Goal: Information Seeking & Learning: Learn about a topic

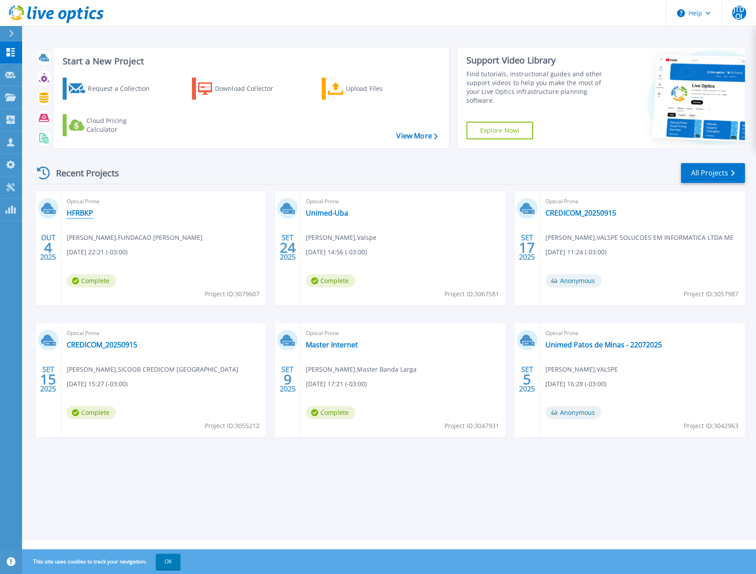
click at [85, 212] on link "HFRBKP" at bounding box center [80, 213] width 26 height 9
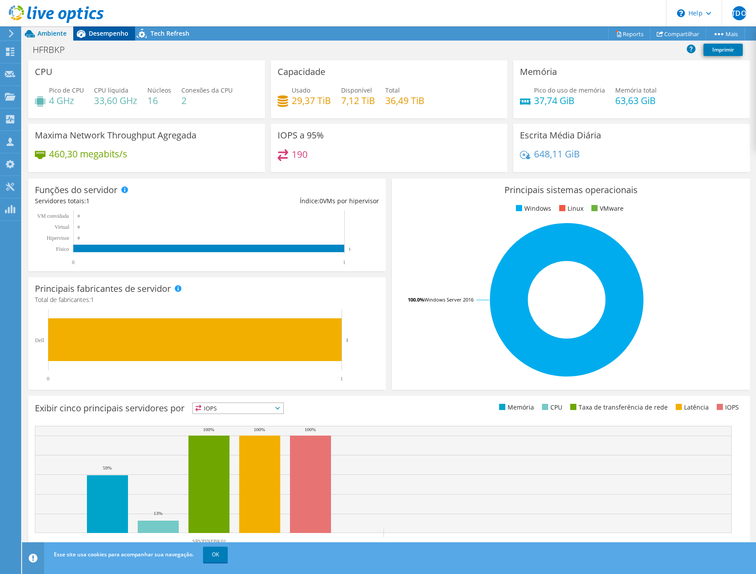
click at [98, 32] on span "Desempenho" at bounding box center [109, 33] width 40 height 8
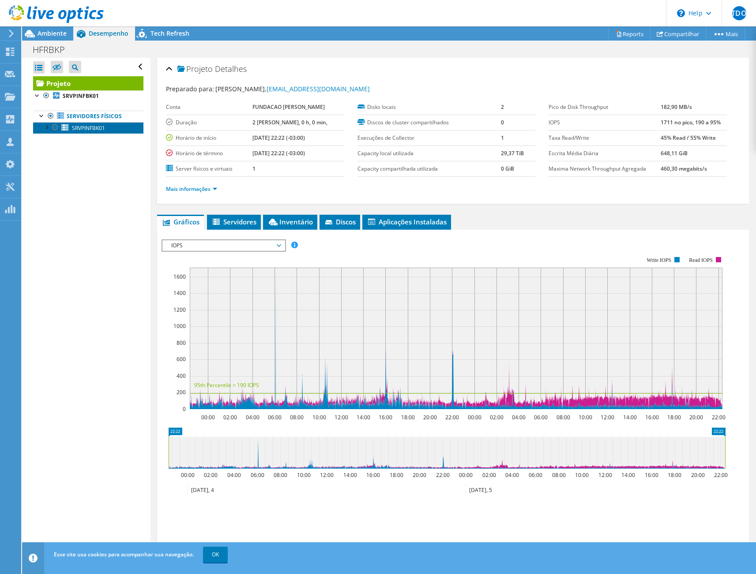
drag, startPoint x: 75, startPoint y: 130, endPoint x: 175, endPoint y: 159, distance: 104.3
click at [75, 130] on span "SRVPINFBK01" at bounding box center [88, 127] width 33 height 7
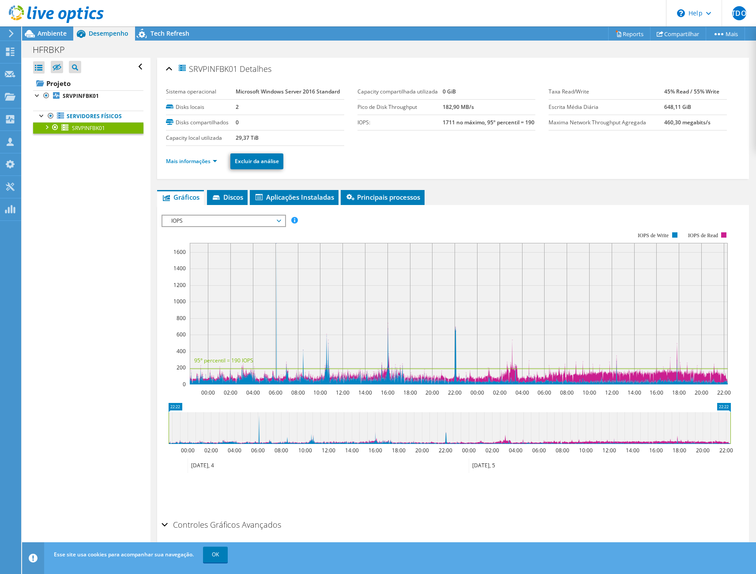
click at [46, 123] on div at bounding box center [46, 126] width 9 height 9
click at [227, 202] on span "Discos" at bounding box center [227, 197] width 32 height 9
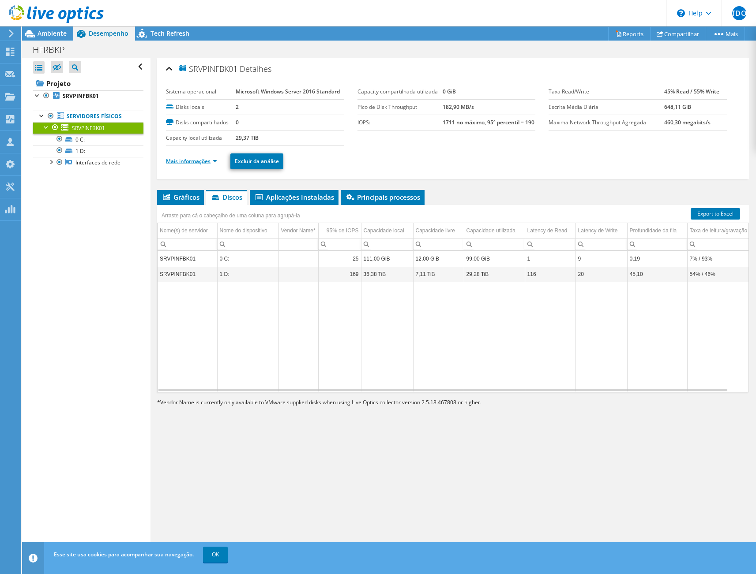
click at [198, 161] on link "Mais informações" at bounding box center [191, 160] width 51 height 7
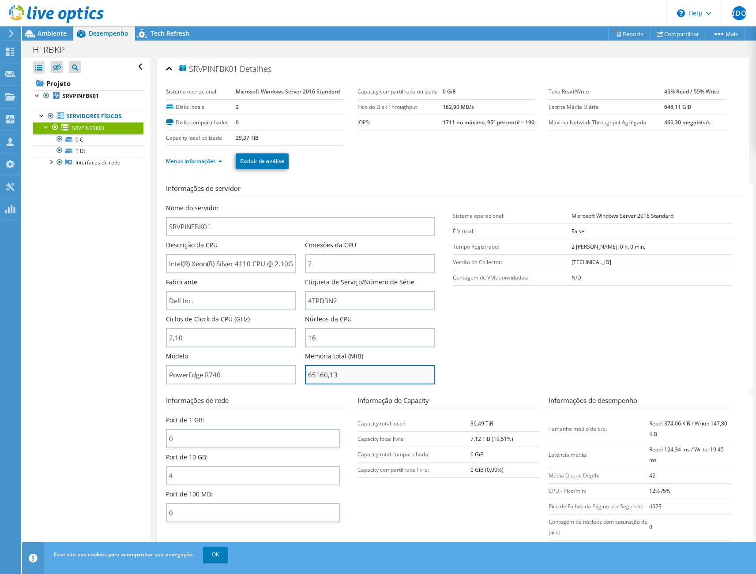
drag, startPoint x: 307, startPoint y: 378, endPoint x: 343, endPoint y: 386, distance: 36.6
click at [343, 385] on input "65160,13" at bounding box center [370, 374] width 130 height 19
type input "6516013"
drag, startPoint x: 247, startPoint y: 265, endPoint x: 297, endPoint y: 267, distance: 50.3
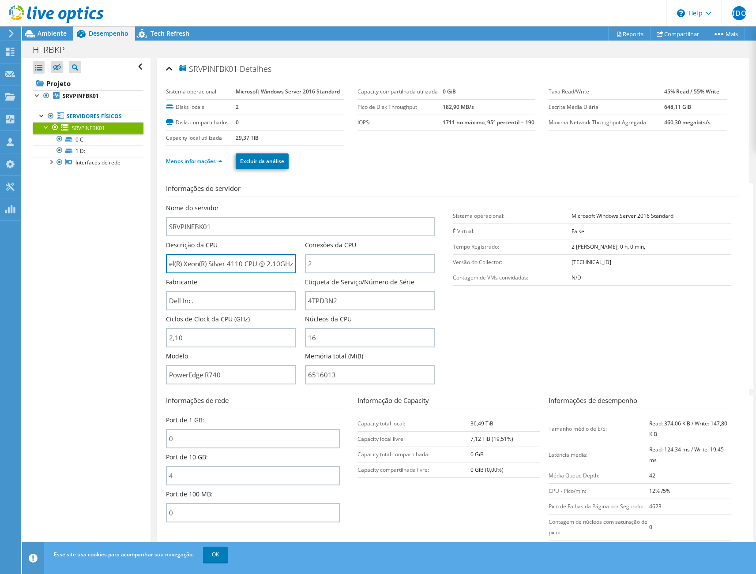
click at [297, 267] on div "Descrição da CPU Intel(R) Xeon(R) Silver 4110 CPU @ 2.10GHz" at bounding box center [235, 257] width 139 height 33
click at [441, 288] on div "Nome do servidor SRVPINFBK01 Descrição da CPU Intel(R) Xeon(R) Silver 4110 CPU …" at bounding box center [309, 296] width 287 height 185
click at [49, 161] on div at bounding box center [50, 161] width 9 height 9
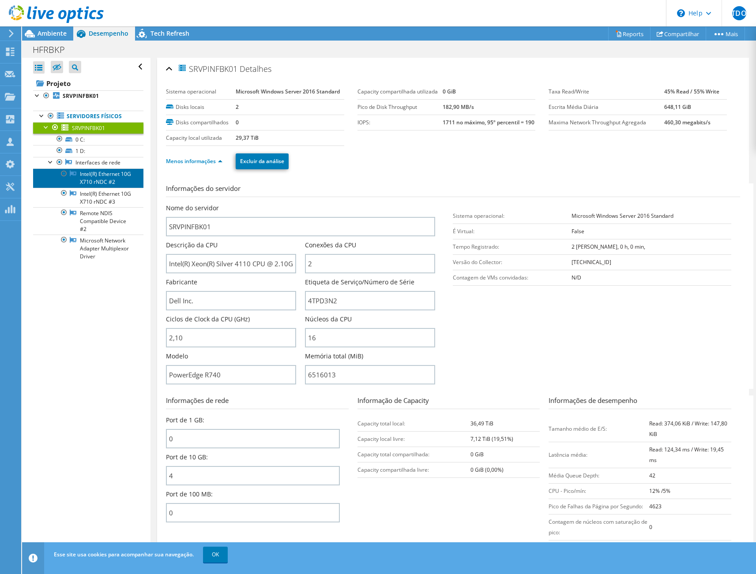
click at [108, 187] on link "Intel(R) Ethernet 10G X710 rNDC #2" at bounding box center [88, 177] width 110 height 19
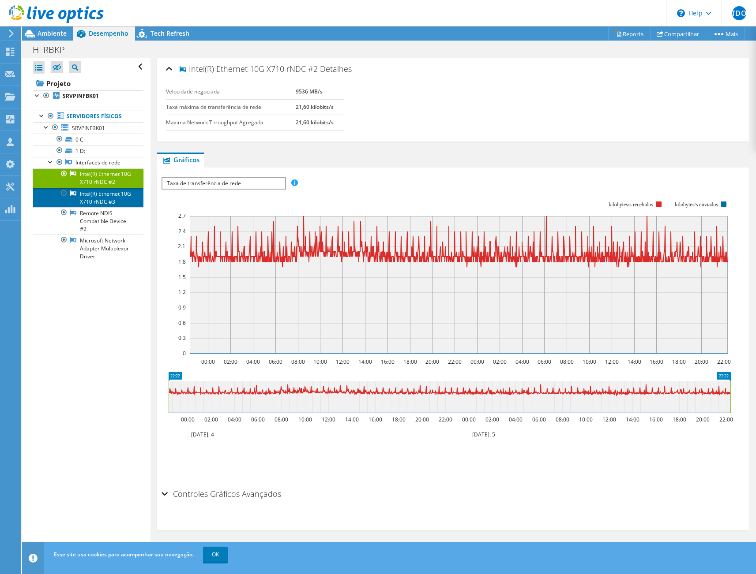
click at [97, 207] on link "Intel(R) Ethernet 10G X710 rNDC #3" at bounding box center [88, 197] width 110 height 19
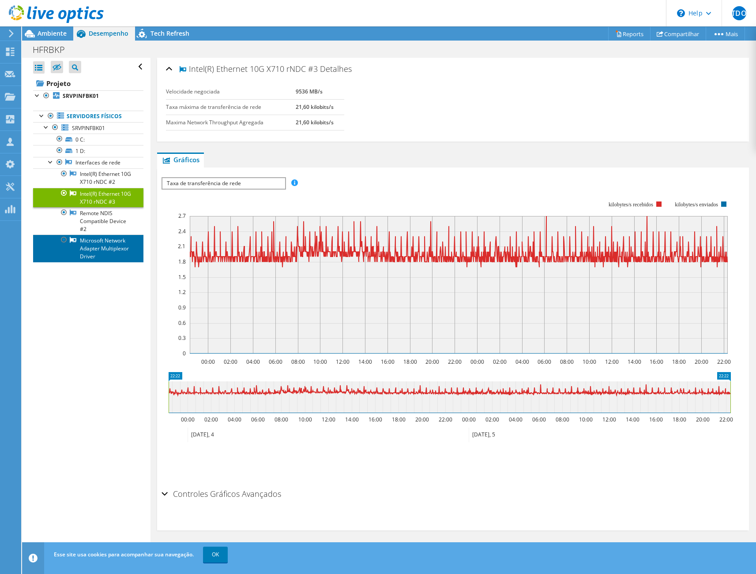
click at [120, 262] on link "Microsoft Network Adapter Multiplexor Driver" at bounding box center [88, 248] width 110 height 27
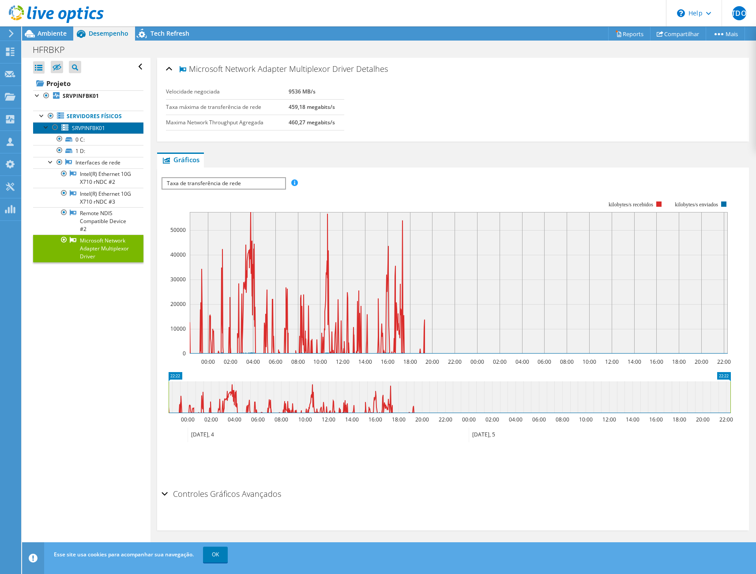
click at [87, 129] on span "SRVPINFBK01" at bounding box center [88, 127] width 33 height 7
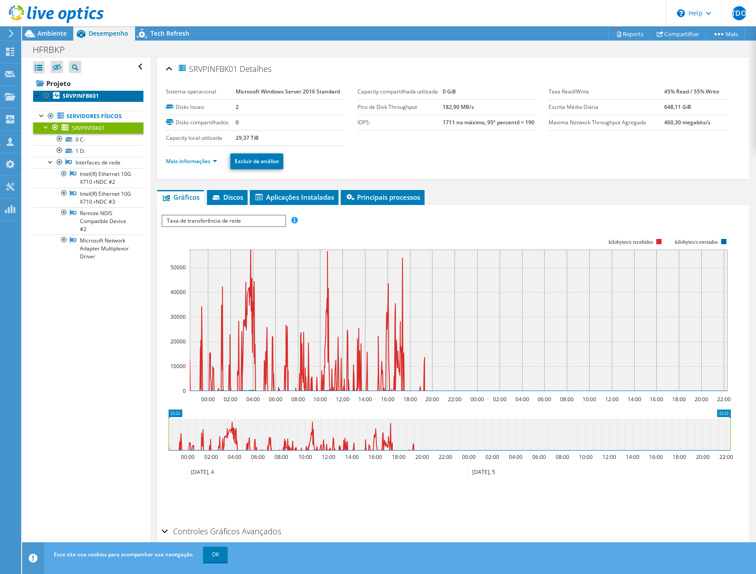
click at [72, 98] on b "SRVPINFBK01" at bounding box center [81, 95] width 36 height 7
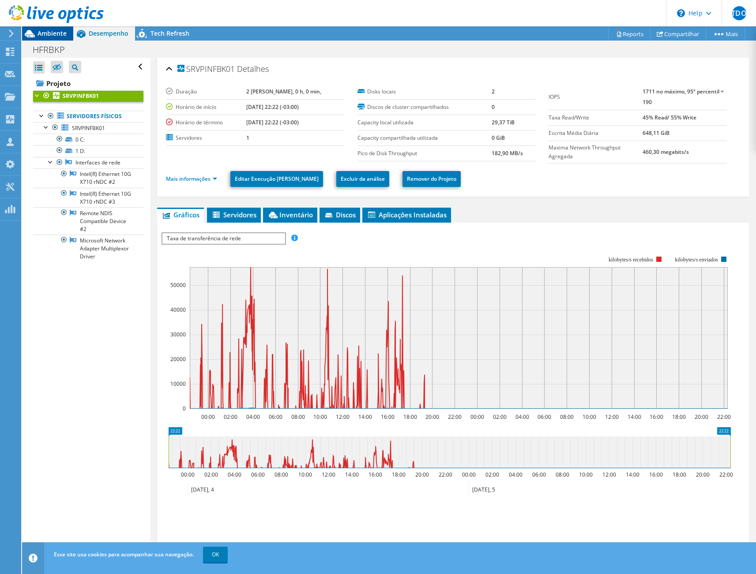
click at [52, 32] on span "Ambiente" at bounding box center [51, 33] width 29 height 8
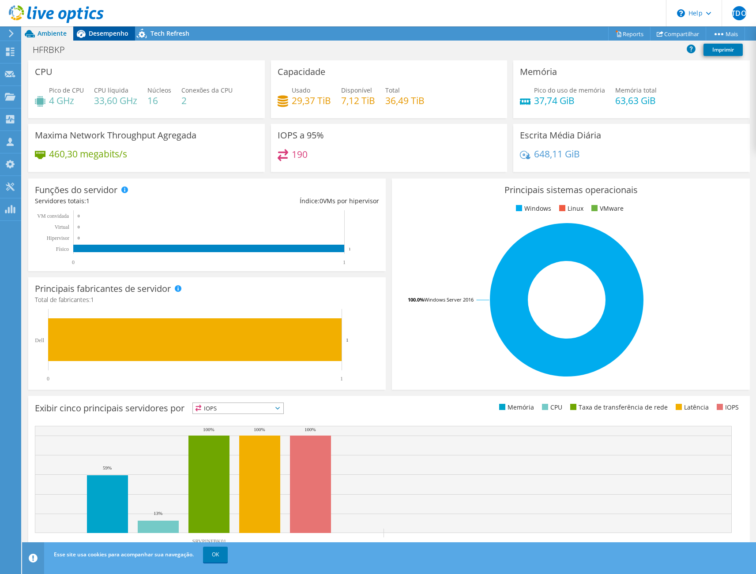
click at [108, 30] on span "Desempenho" at bounding box center [109, 33] width 40 height 8
